Goal: Find specific page/section: Find specific page/section

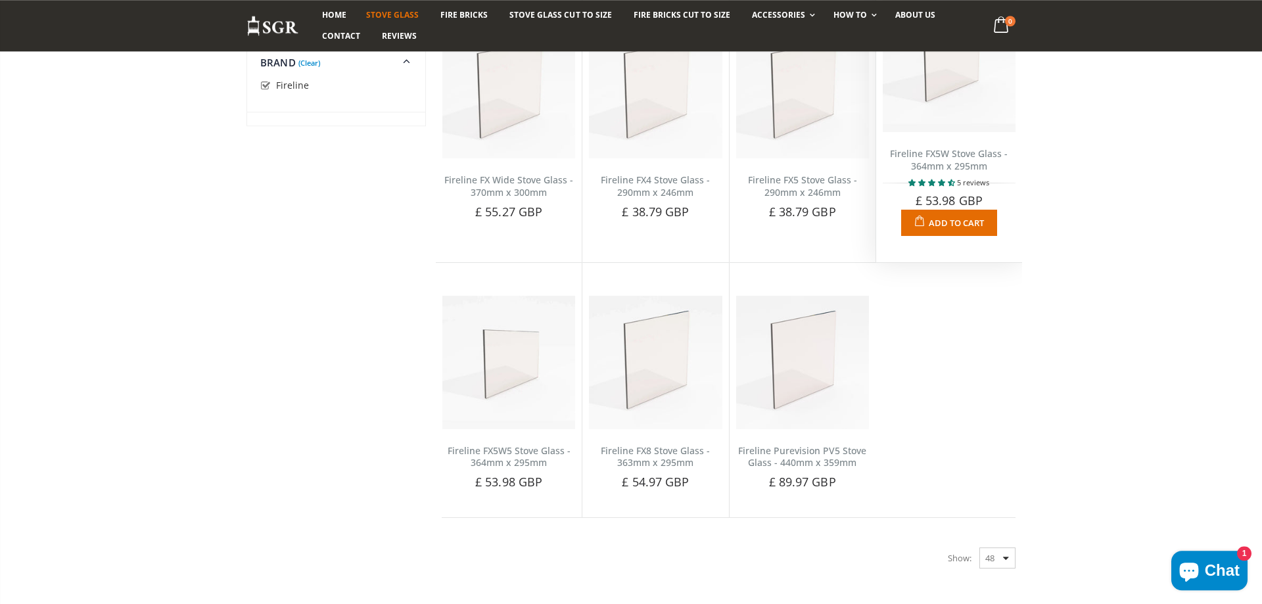
scroll to position [1123, 0]
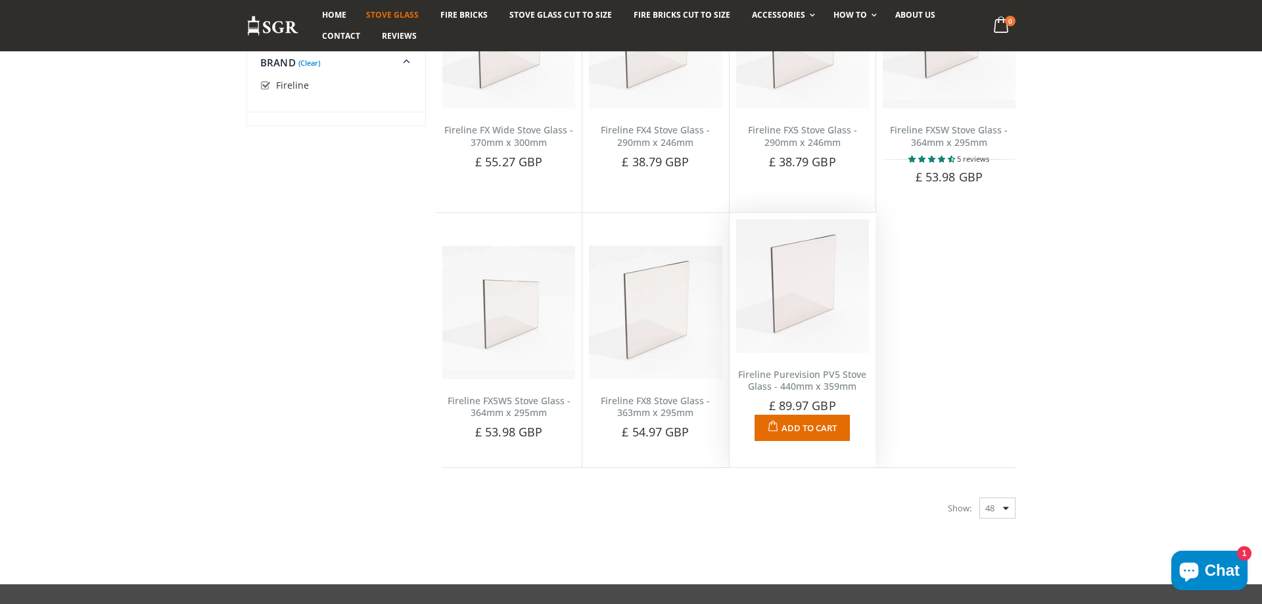
click at [788, 326] on img at bounding box center [802, 286] width 133 height 133
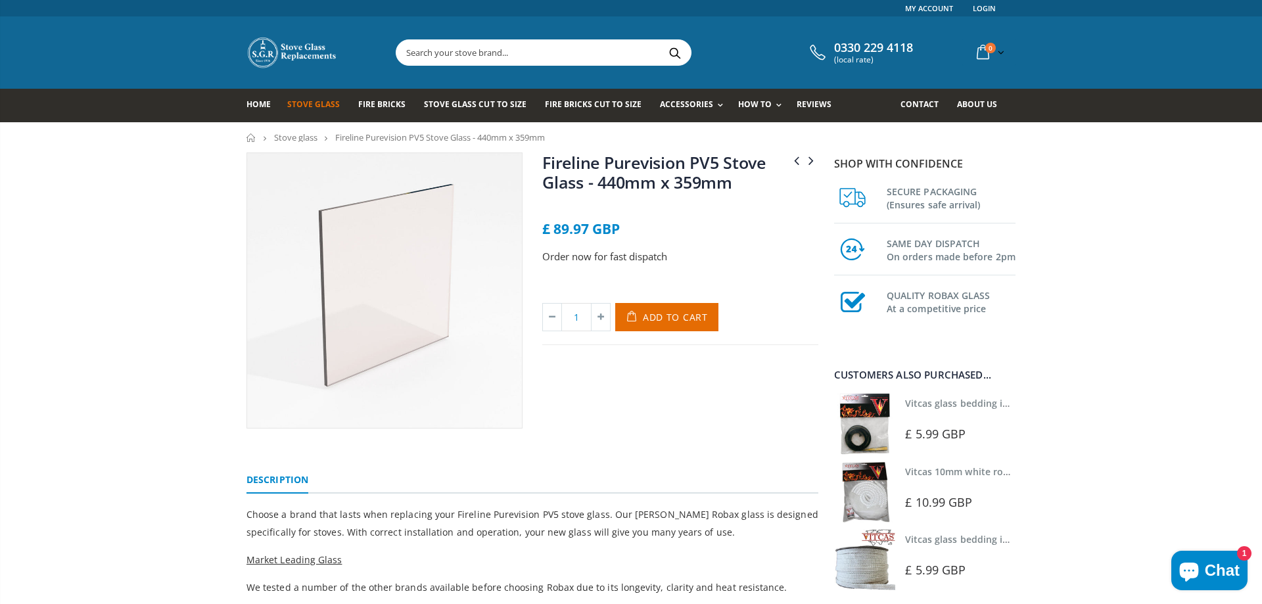
click at [574, 165] on link "Fireline Purevision PV5 Stove Glass - 440mm x 359mm" at bounding box center [653, 172] width 223 height 42
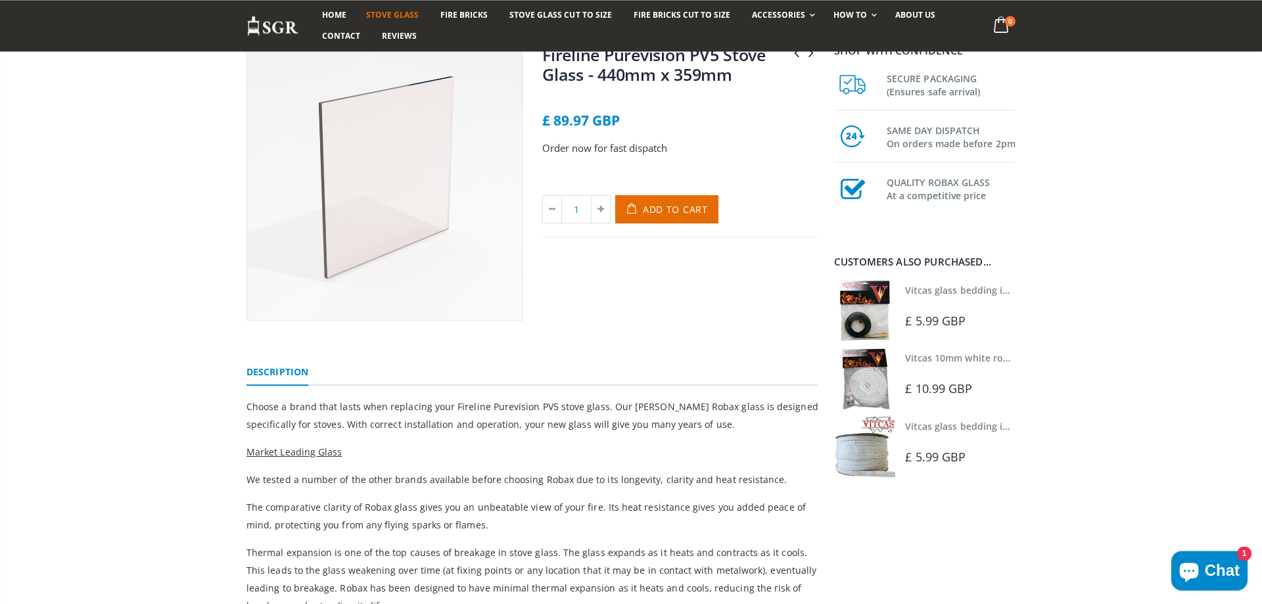
scroll to position [67, 0]
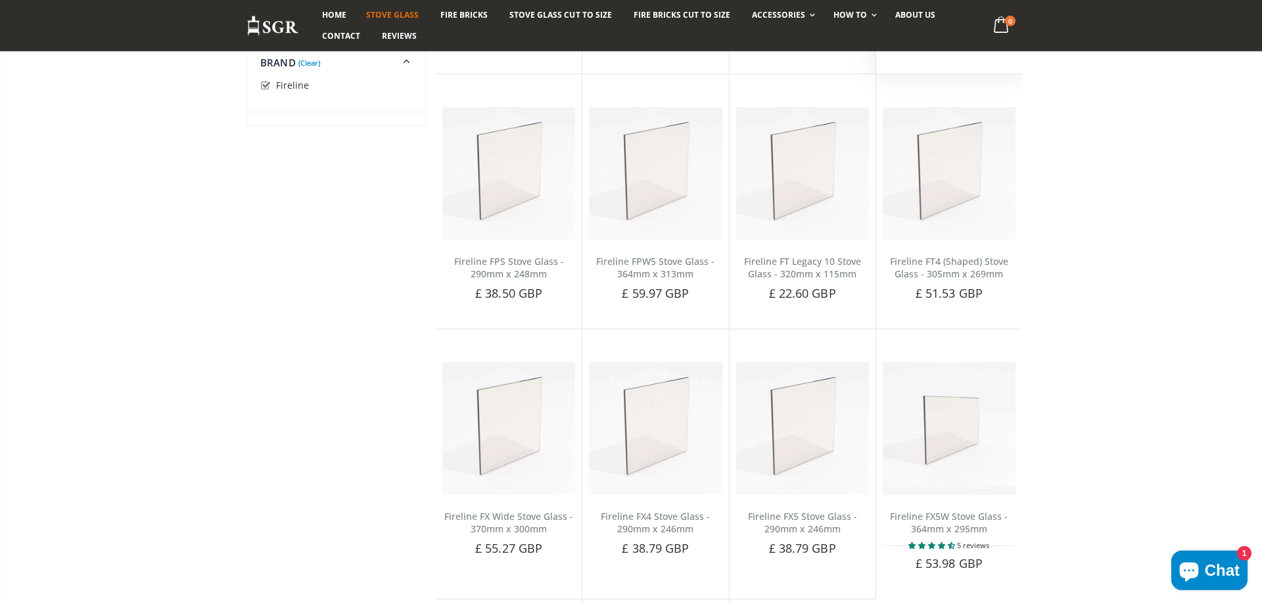
scroll to position [737, 0]
